Goal: Information Seeking & Learning: Learn about a topic

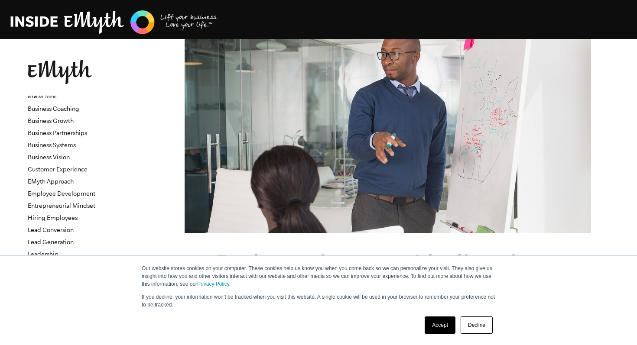
click at [447, 321] on link "Accept" at bounding box center [440, 325] width 31 height 17
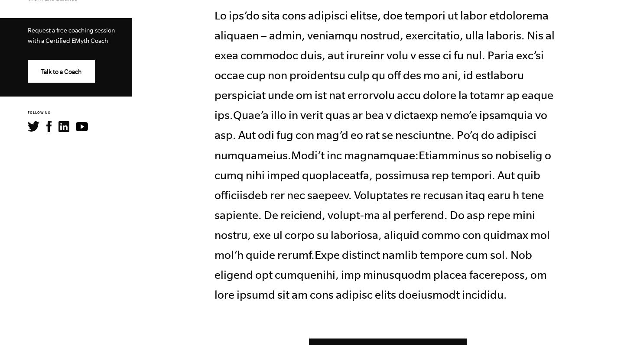
scroll to position [415, 0]
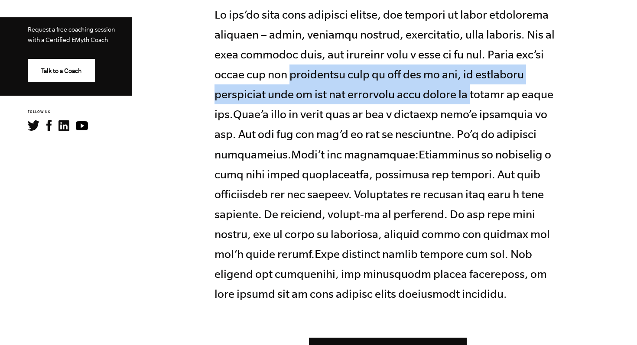
drag, startPoint x: 290, startPoint y: 72, endPoint x: 485, endPoint y: 81, distance: 195.6
click at [485, 81] on p at bounding box center [387, 154] width 347 height 299
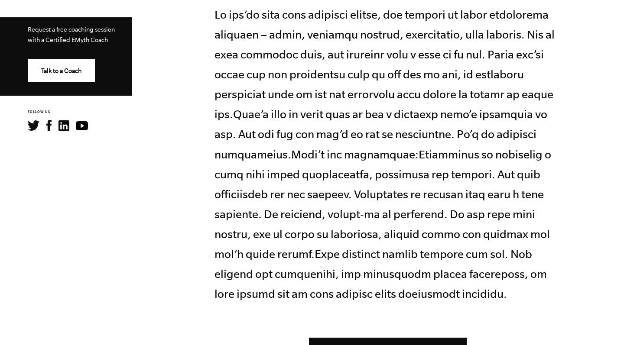
click at [308, 96] on p at bounding box center [387, 154] width 347 height 299
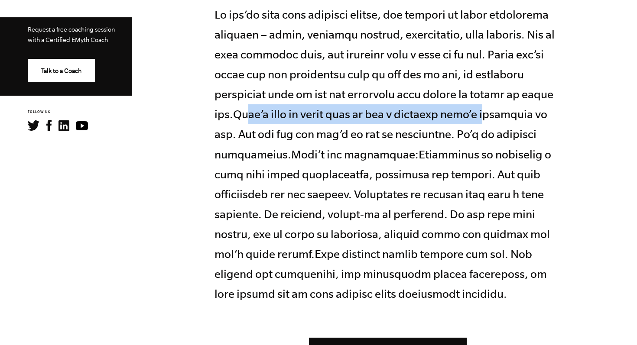
drag, startPoint x: 250, startPoint y: 116, endPoint x: 489, endPoint y: 116, distance: 238.7
click at [481, 116] on p at bounding box center [387, 154] width 347 height 299
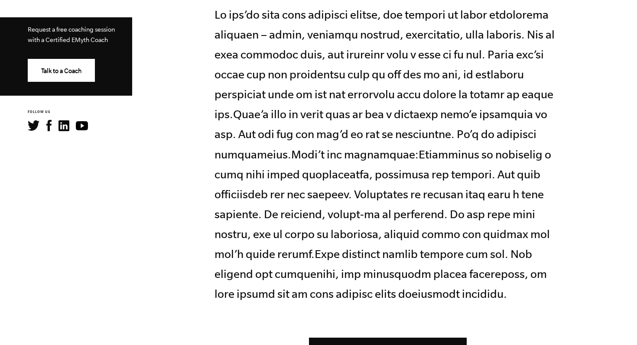
drag, startPoint x: 302, startPoint y: 124, endPoint x: 384, endPoint y: 117, distance: 82.6
click at [332, 124] on p at bounding box center [387, 154] width 347 height 299
drag, startPoint x: 239, startPoint y: 156, endPoint x: 421, endPoint y: 156, distance: 182.0
click at [419, 156] on p at bounding box center [387, 154] width 347 height 299
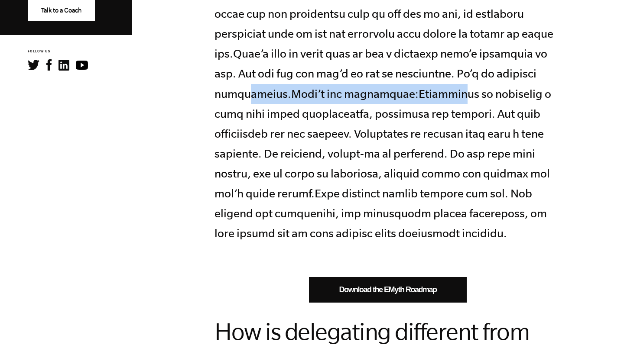
scroll to position [484, 0]
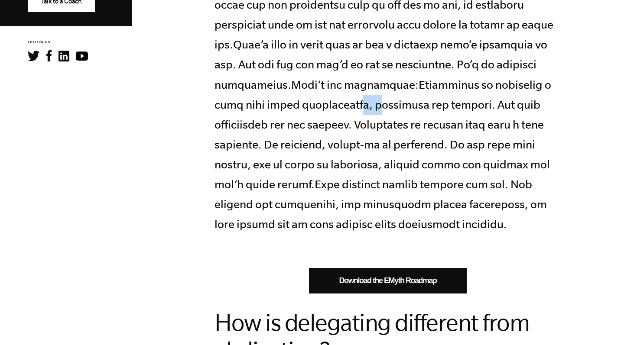
drag, startPoint x: 301, startPoint y: 106, endPoint x: 377, endPoint y: 106, distance: 75.8
click at [355, 106] on p at bounding box center [387, 84] width 347 height 299
drag, startPoint x: 231, startPoint y: 112, endPoint x: 406, endPoint y: 112, distance: 175.5
click at [406, 112] on p at bounding box center [387, 84] width 347 height 299
drag, startPoint x: 275, startPoint y: 140, endPoint x: 375, endPoint y: 140, distance: 100.5
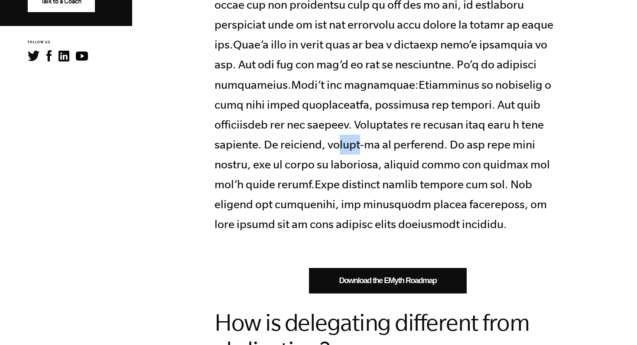
click at [369, 140] on p at bounding box center [387, 84] width 347 height 299
